Goal: Register for event/course

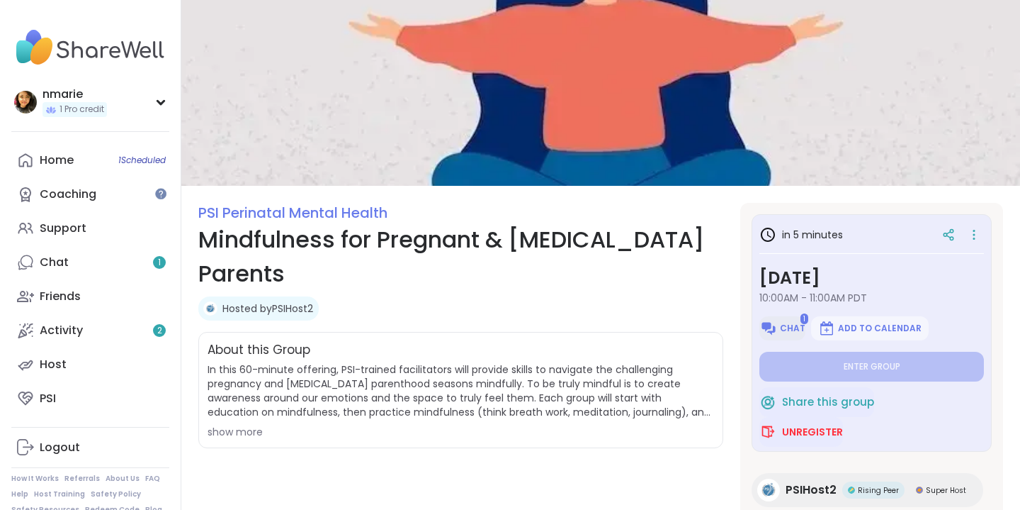
click at [787, 323] on span "Chat" at bounding box center [793, 327] width 26 height 11
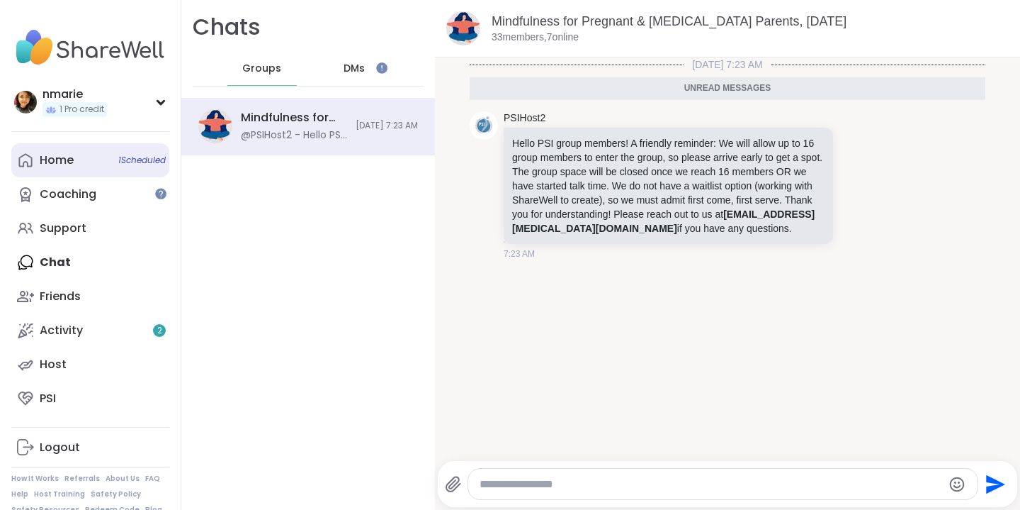
click at [118, 161] on span "1 Scheduled" at bounding box center [141, 159] width 47 height 11
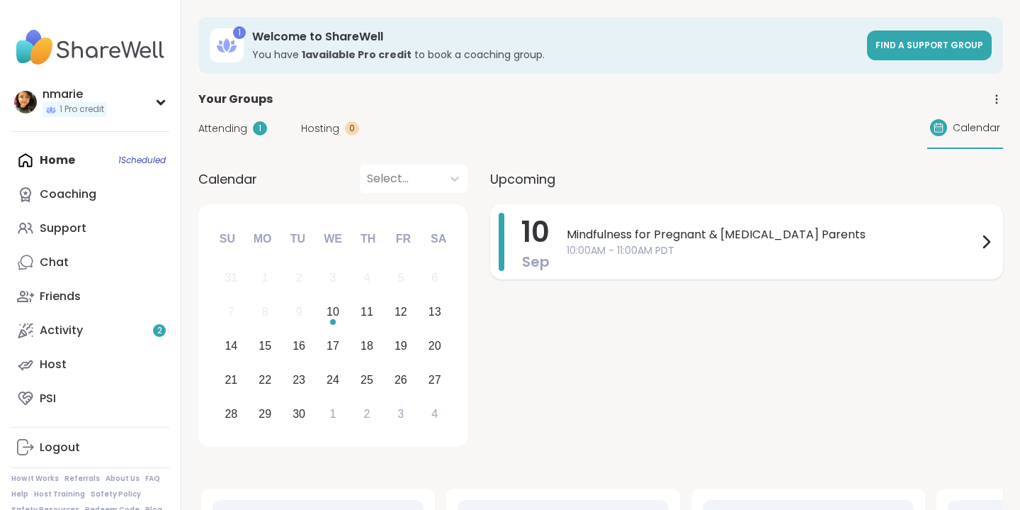
click at [632, 250] on span "10:00AM - 11:00AM PDT" at bounding box center [772, 250] width 411 height 15
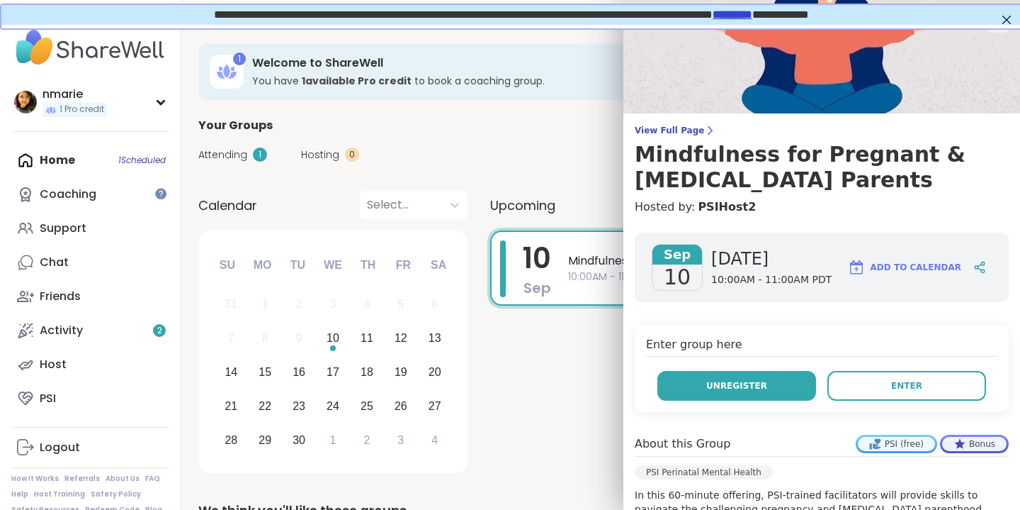
click at [771, 270] on div "[DATE] 10:00AM - 11:00AM PDT" at bounding box center [771, 267] width 120 height 47
click at [568, 263] on span "Mindfulness for Pregnant & [MEDICAL_DATA] Parents" at bounding box center [772, 260] width 408 height 17
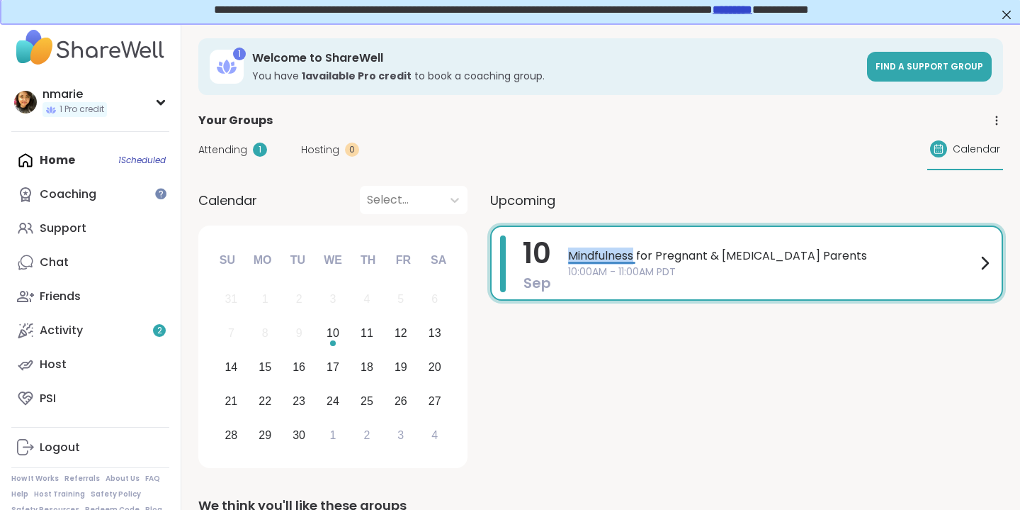
click at [632, 259] on span "Mindfulness for Pregnant & [MEDICAL_DATA] Parents" at bounding box center [772, 255] width 408 height 17
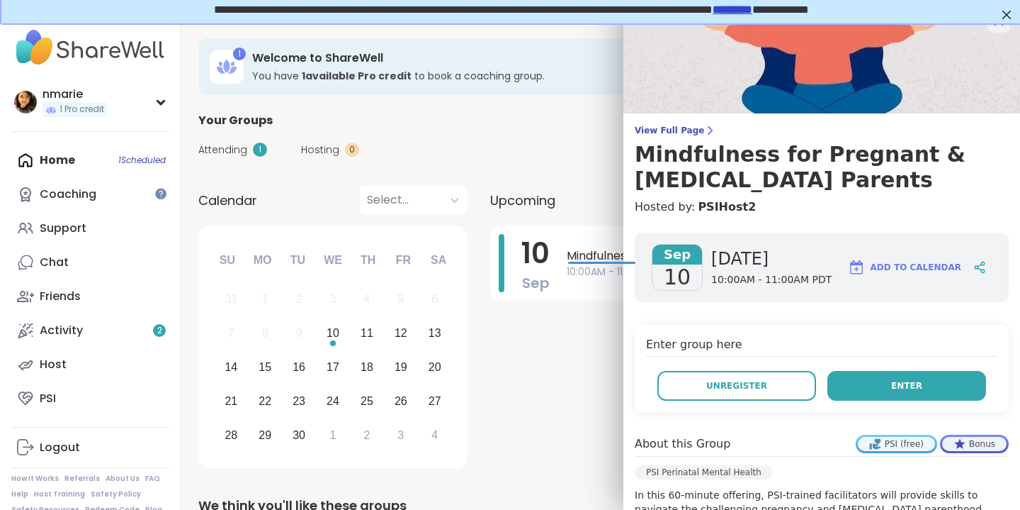
click at [921, 374] on button "Enter" at bounding box center [907, 386] width 159 height 30
